Goal: Task Accomplishment & Management: Manage account settings

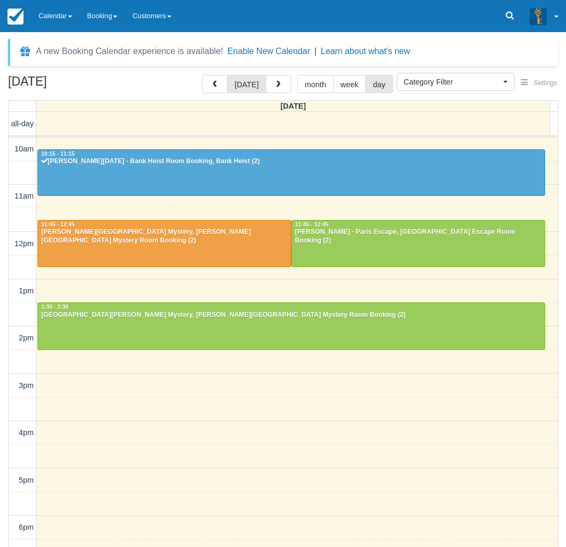
select select
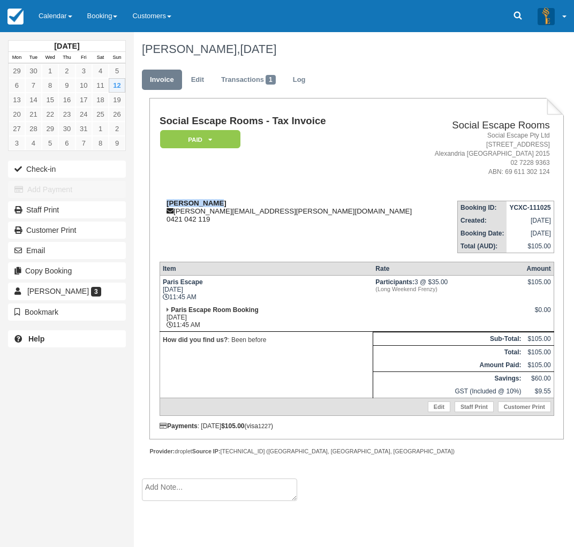
drag, startPoint x: 214, startPoint y: 202, endPoint x: 166, endPoint y: 204, distance: 47.7
click at [166, 204] on div "Roslyn Bruce roslyn.casey@yahoo.com.au 0421 042 119" at bounding box center [291, 211] width 264 height 24
copy strong "Roslyn Bruce"
click at [7, 389] on div "October 2025 Mon Tue Wed Thu Fri Sat Sun 29 30 1 2 3 4 5 6 7 8 9 10 11 12 13 14…" at bounding box center [67, 273] width 134 height 547
click at [23, 392] on div "October 2025 Mon Tue Wed Thu Fri Sat Sun 29 30 1 2 3 4 5 6 7 8 9 10 11 12 13 14…" at bounding box center [67, 273] width 134 height 547
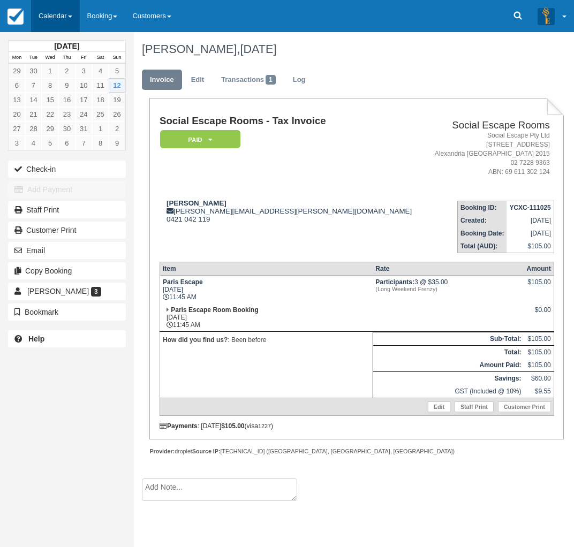
click at [49, 12] on link "Calendar" at bounding box center [55, 16] width 49 height 32
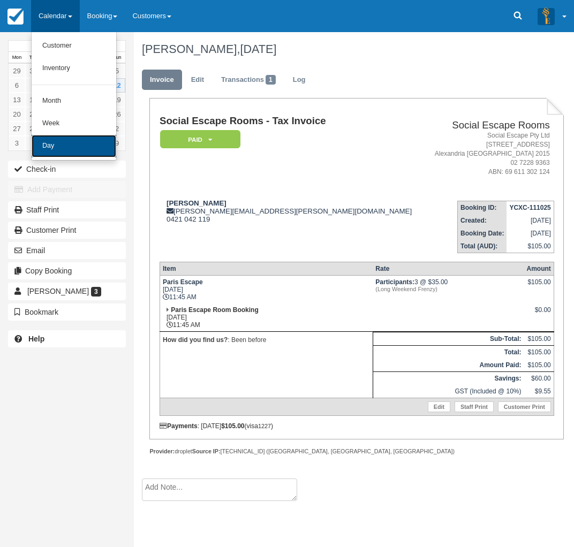
click at [64, 149] on link "Day" at bounding box center [74, 146] width 85 height 22
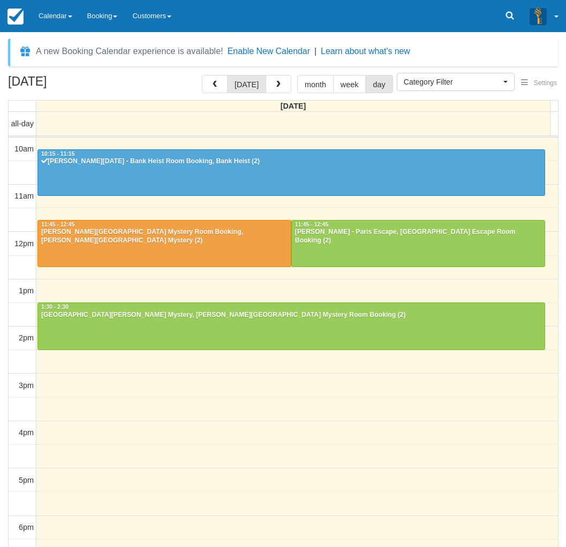
select select
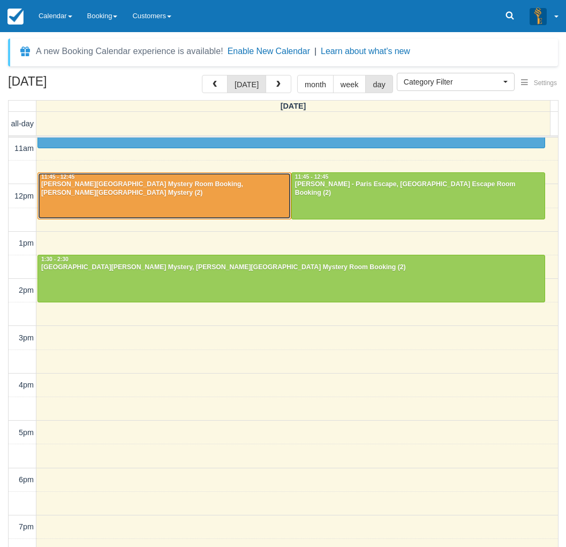
click at [193, 200] on div at bounding box center [164, 196] width 253 height 46
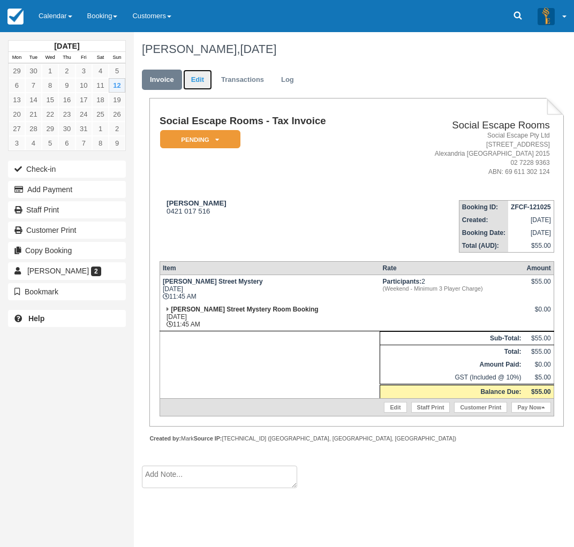
click at [200, 81] on link "Edit" at bounding box center [197, 80] width 29 height 21
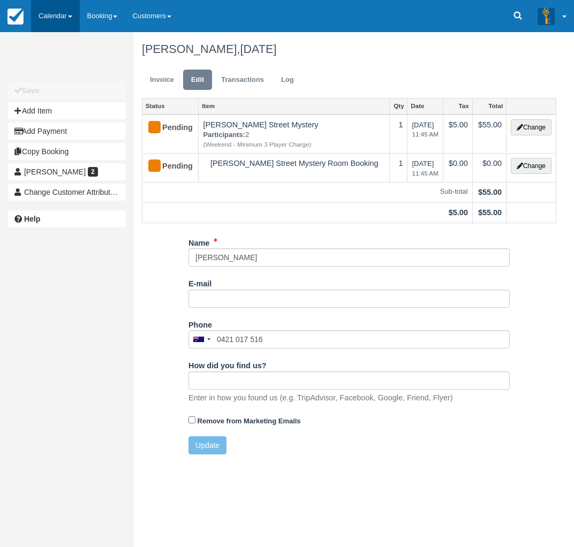
click at [58, 5] on link "Calendar" at bounding box center [55, 16] width 49 height 32
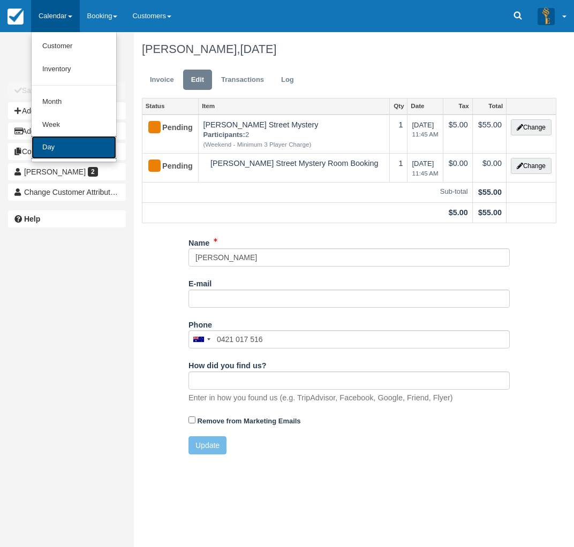
click at [57, 148] on link "Day" at bounding box center [74, 147] width 85 height 23
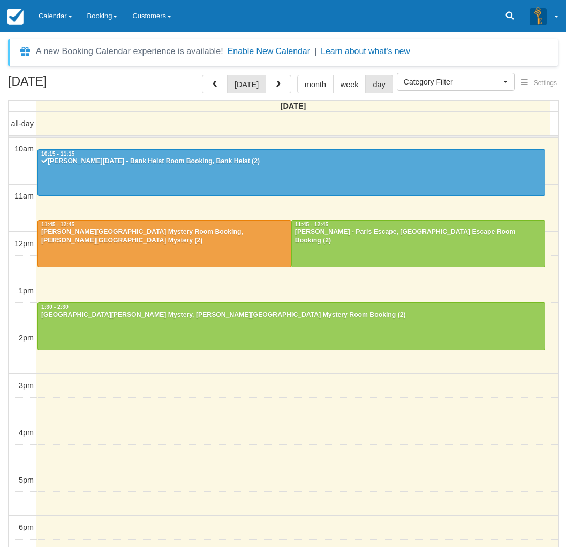
select select
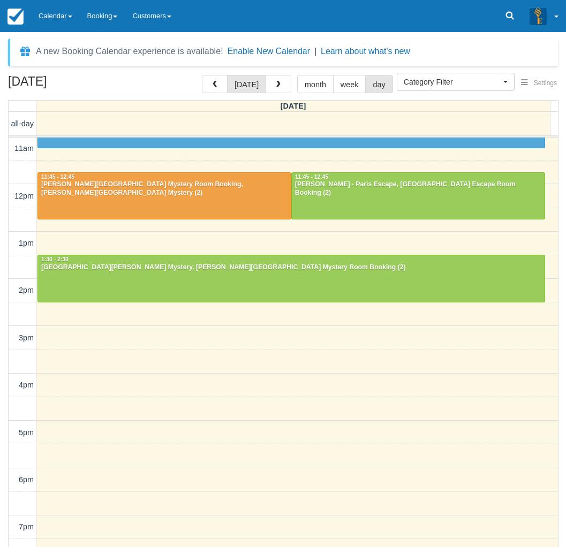
click at [6, 278] on div "October 12, 2025 today month week day Sunday all-day 10am 11am 12pm 1pm 2pm 3pm…" at bounding box center [283, 327] width 566 height 504
click at [3, 393] on div "October 12, 2025 today month week day Sunday all-day 10am 11am 12pm 1pm 2pm 3pm…" at bounding box center [283, 327] width 566 height 504
click at [51, 14] on link "Calendar" at bounding box center [55, 16] width 49 height 32
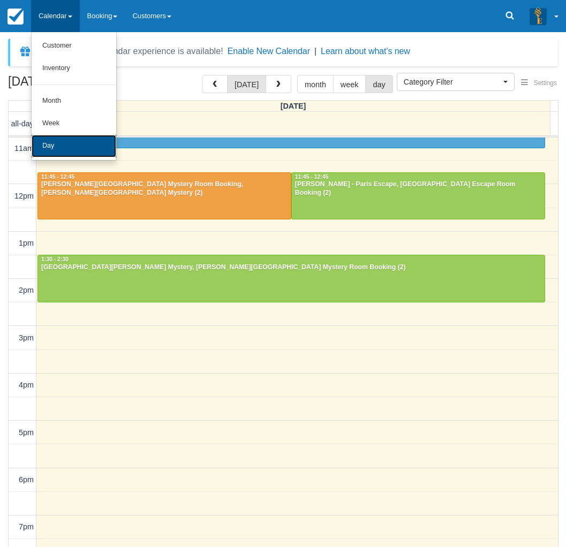
click at [69, 149] on link "Day" at bounding box center [74, 146] width 85 height 22
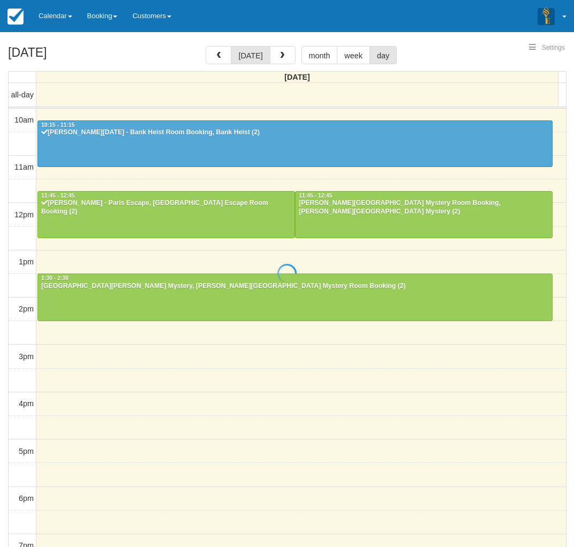
select select
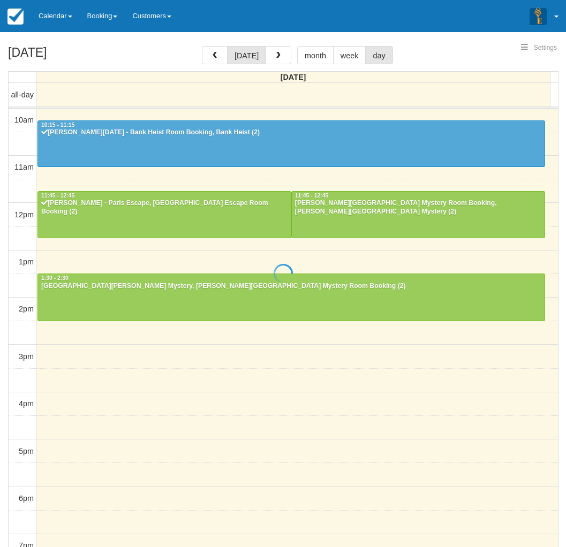
scroll to position [48, 0]
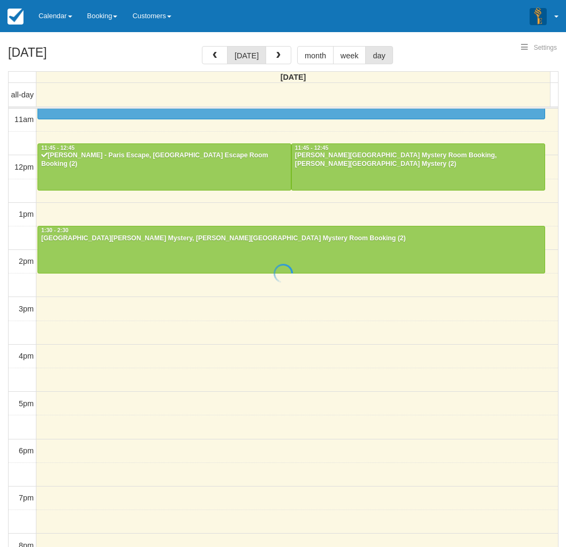
select select
